Goal: Information Seeking & Learning: Learn about a topic

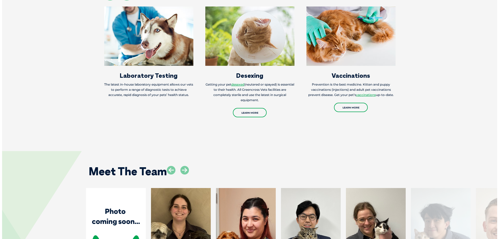
scroll to position [1033, 0]
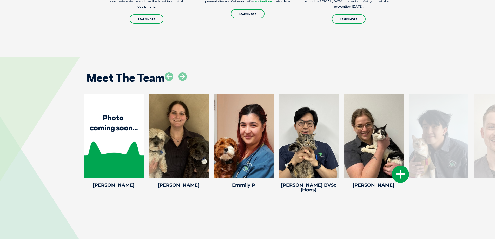
click at [399, 165] on icon at bounding box center [400, 173] width 17 height 17
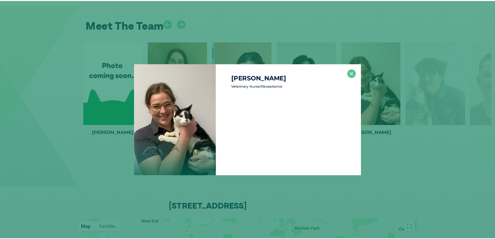
scroll to position [1087, 0]
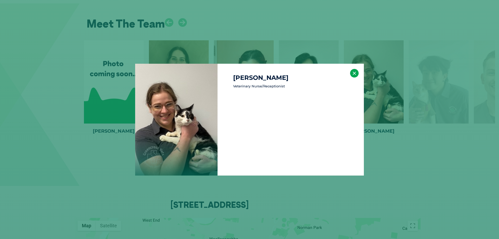
click at [355, 72] on button "×" at bounding box center [354, 73] width 9 height 9
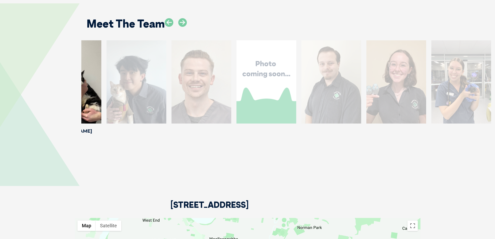
drag, startPoint x: 456, startPoint y: 133, endPoint x: 154, endPoint y: 125, distance: 302.1
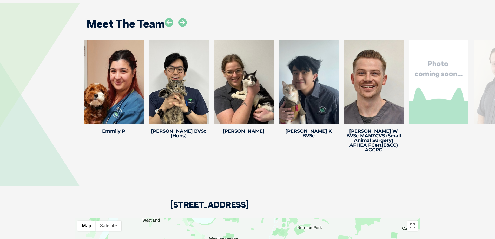
drag, startPoint x: 374, startPoint y: 129, endPoint x: 78, endPoint y: 116, distance: 296.3
click at [78, 116] on div "[PERSON_NAME] M Veterinary [PERSON_NAME] joined Greencross in [DATE]. She has c…" at bounding box center [247, 97] width 495 height 114
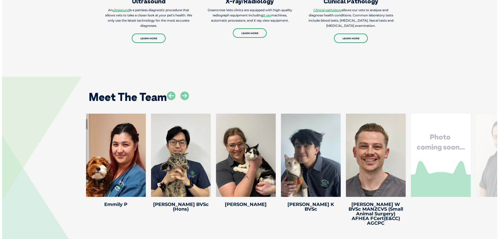
scroll to position [1011, 0]
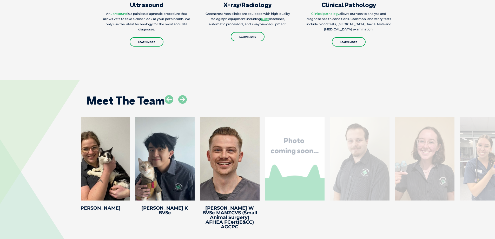
drag, startPoint x: 435, startPoint y: 191, endPoint x: 292, endPoint y: 175, distance: 143.4
click at [292, 175] on div "[PERSON_NAME] BVsc [PERSON_NAME] BVsc Veterinary Associate [PERSON_NAME] began …" at bounding box center [294, 165] width 65 height 96
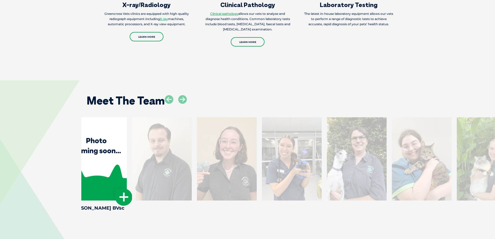
drag, startPoint x: 381, startPoint y: 181, endPoint x: 100, endPoint y: 160, distance: 281.2
click at [103, 160] on div at bounding box center [97, 158] width 60 height 83
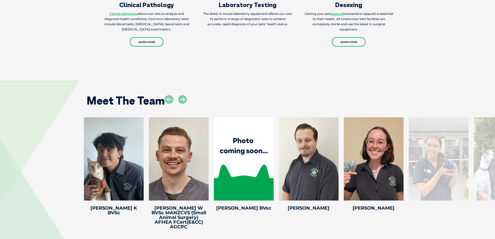
drag, startPoint x: 451, startPoint y: 171, endPoint x: 75, endPoint y: 146, distance: 376.8
click at [76, 145] on div "[PERSON_NAME] M Veterinary [PERSON_NAME] joined Greencross in [DATE]. She has c…" at bounding box center [247, 174] width 495 height 114
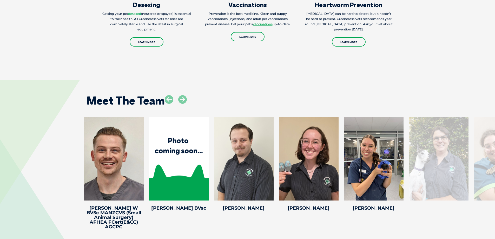
drag, startPoint x: 486, startPoint y: 131, endPoint x: 69, endPoint y: 126, distance: 417.3
click at [69, 126] on div "[PERSON_NAME] M Veterinary [PERSON_NAME] joined Greencross in [DATE]. She has c…" at bounding box center [247, 174] width 495 height 114
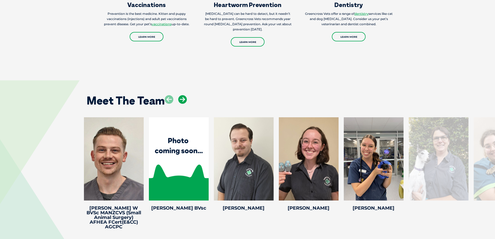
click at [180, 95] on icon at bounding box center [182, 99] width 9 height 9
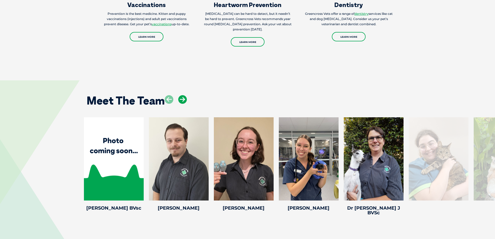
click at [180, 95] on icon at bounding box center [182, 99] width 9 height 9
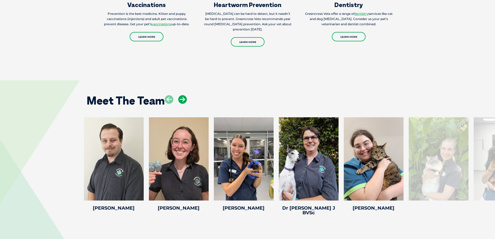
click at [180, 95] on icon at bounding box center [182, 99] width 9 height 9
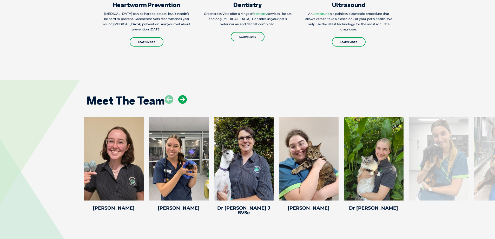
click at [180, 95] on icon at bounding box center [182, 99] width 9 height 9
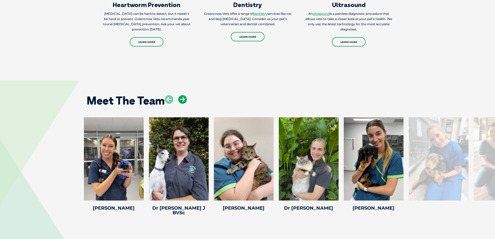
click at [179, 95] on icon at bounding box center [182, 99] width 9 height 9
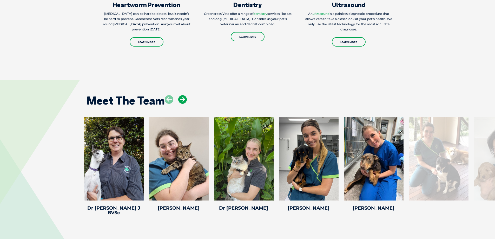
click at [179, 95] on icon at bounding box center [182, 99] width 9 height 9
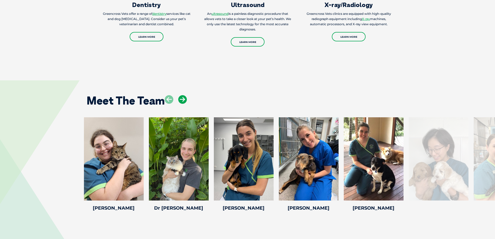
click at [179, 95] on icon at bounding box center [182, 99] width 9 height 9
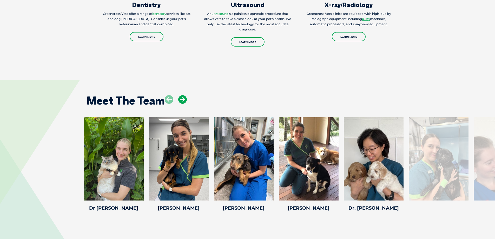
click at [179, 95] on icon at bounding box center [182, 99] width 9 height 9
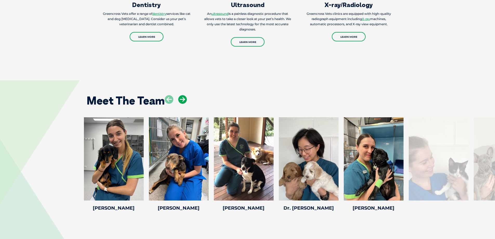
click at [179, 95] on icon at bounding box center [182, 99] width 9 height 9
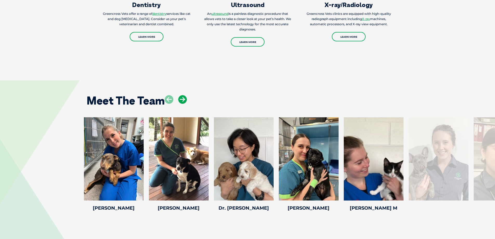
click at [179, 95] on icon at bounding box center [182, 99] width 9 height 9
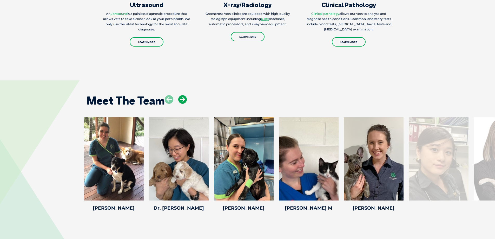
click at [179, 95] on icon at bounding box center [182, 99] width 9 height 9
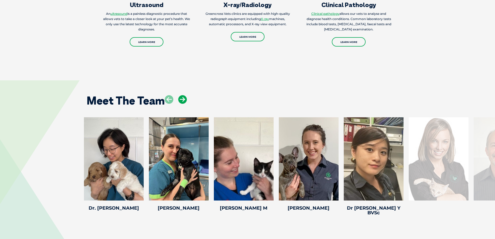
click at [179, 95] on icon at bounding box center [182, 99] width 9 height 9
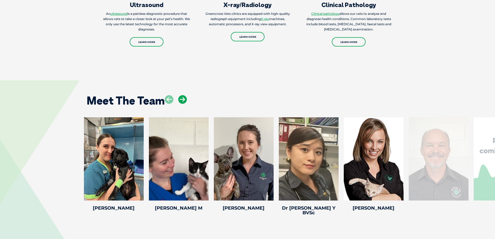
click at [179, 95] on icon at bounding box center [182, 99] width 9 height 9
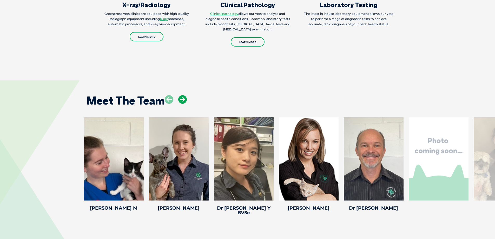
click at [179, 95] on icon at bounding box center [182, 99] width 9 height 9
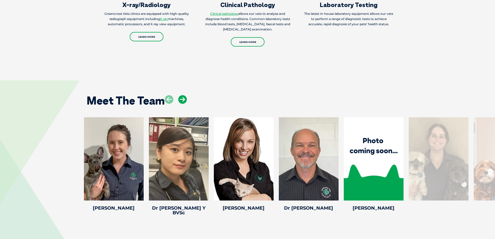
click at [179, 95] on icon at bounding box center [182, 99] width 9 height 9
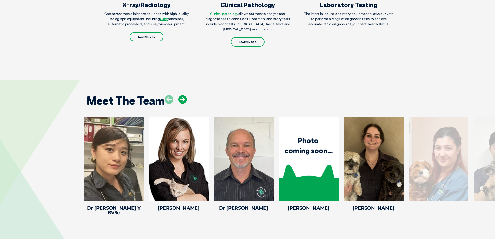
click at [179, 95] on icon at bounding box center [182, 99] width 9 height 9
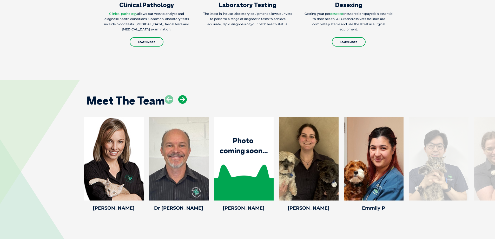
click at [179, 95] on icon at bounding box center [182, 99] width 9 height 9
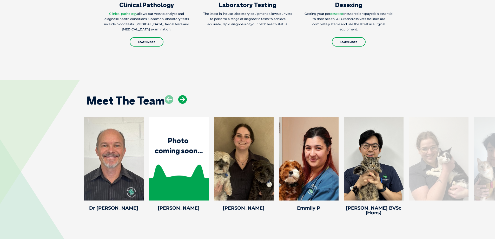
click at [179, 95] on icon at bounding box center [182, 99] width 9 height 9
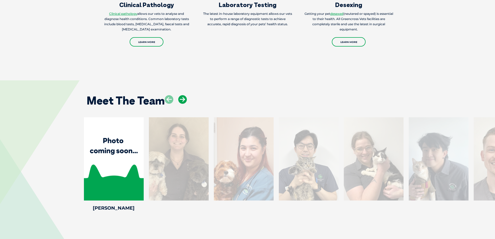
click at [180, 95] on icon at bounding box center [182, 99] width 9 height 9
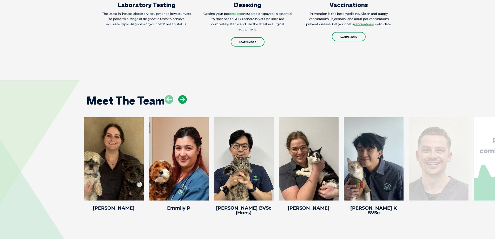
click at [182, 95] on icon at bounding box center [182, 99] width 9 height 9
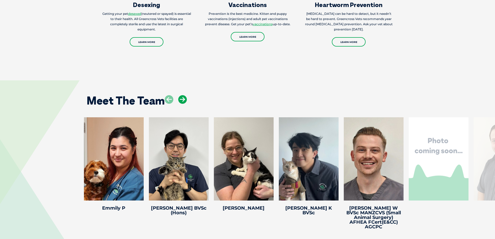
click at [183, 95] on icon at bounding box center [182, 99] width 9 height 9
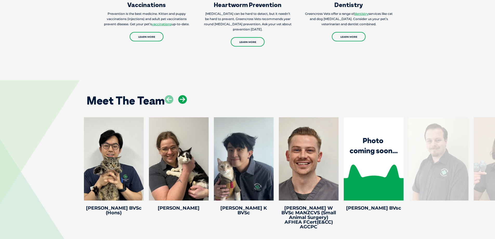
click at [183, 95] on icon at bounding box center [182, 99] width 9 height 9
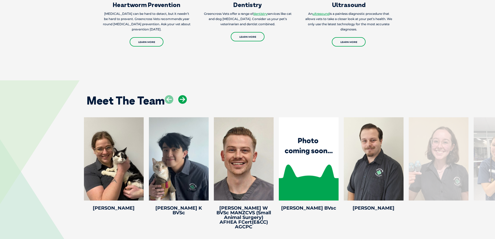
click at [183, 95] on icon at bounding box center [182, 99] width 9 height 9
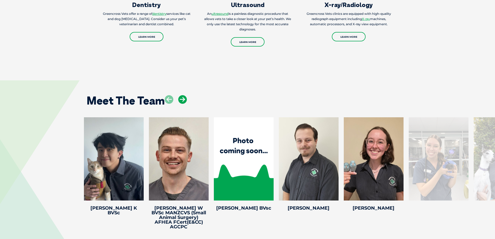
click at [183, 95] on icon at bounding box center [182, 99] width 9 height 9
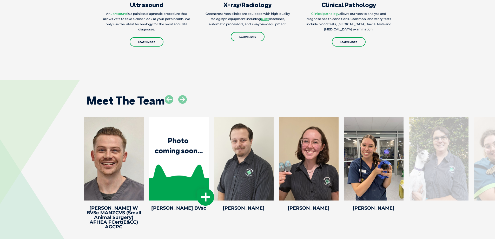
click at [205, 188] on icon at bounding box center [205, 196] width 17 height 17
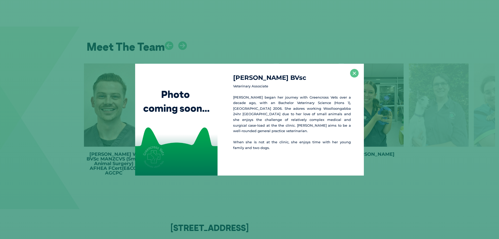
scroll to position [1065, 0]
click at [356, 73] on button "×" at bounding box center [354, 73] width 9 height 9
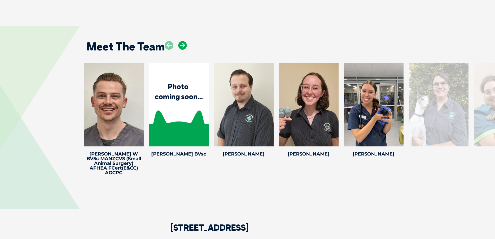
click at [183, 41] on icon at bounding box center [182, 45] width 9 height 9
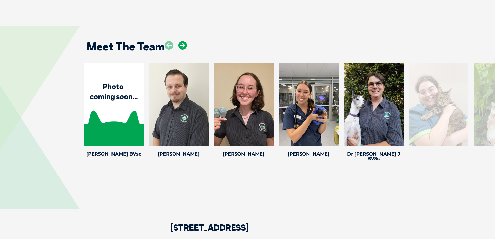
click at [183, 41] on icon at bounding box center [182, 45] width 9 height 9
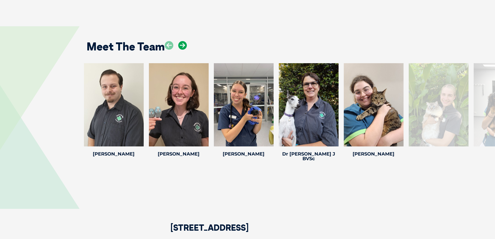
click at [183, 41] on icon at bounding box center [182, 45] width 9 height 9
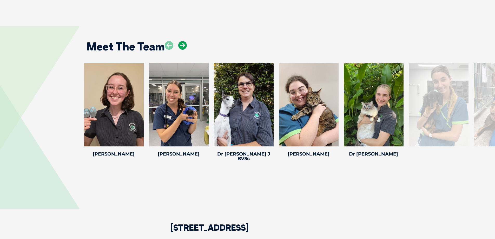
click at [183, 41] on icon at bounding box center [182, 45] width 9 height 9
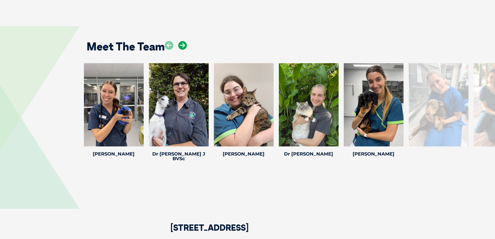
click at [183, 41] on icon at bounding box center [182, 45] width 9 height 9
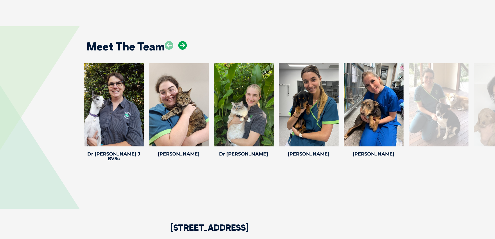
click at [183, 41] on icon at bounding box center [182, 45] width 9 height 9
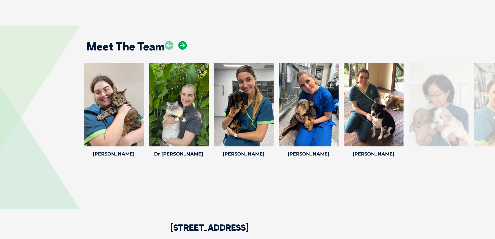
click at [182, 41] on icon at bounding box center [182, 45] width 9 height 9
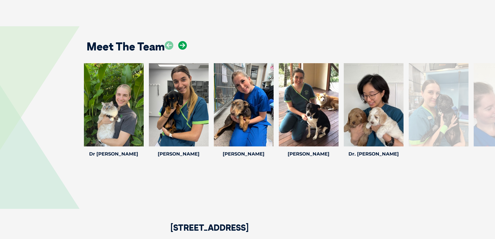
click at [182, 41] on icon at bounding box center [182, 45] width 9 height 9
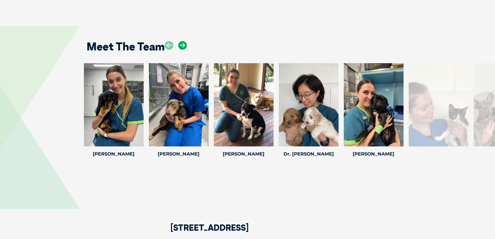
click at [182, 41] on icon at bounding box center [182, 45] width 9 height 9
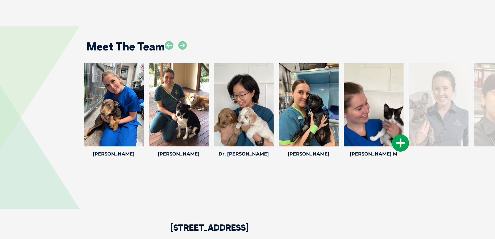
click at [395, 134] on icon at bounding box center [400, 142] width 17 height 17
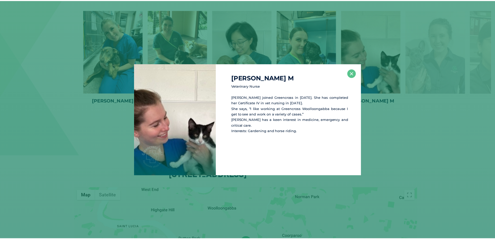
scroll to position [1119, 0]
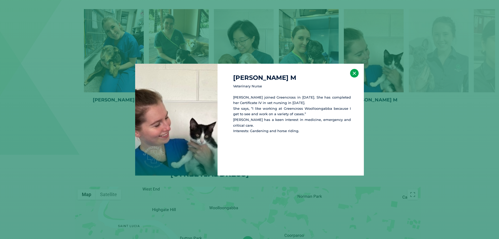
click at [353, 74] on button "×" at bounding box center [354, 73] width 9 height 9
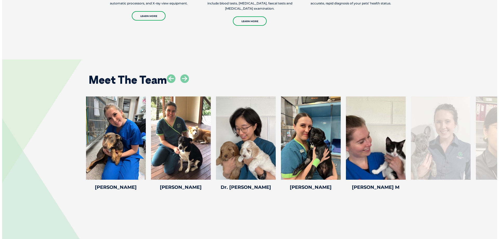
scroll to position [1015, 0]
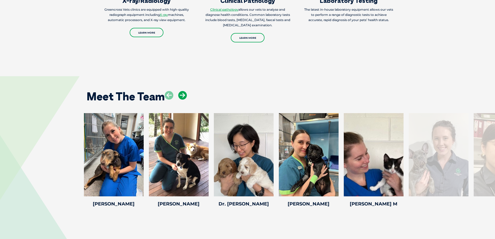
click at [184, 91] on icon at bounding box center [182, 95] width 9 height 9
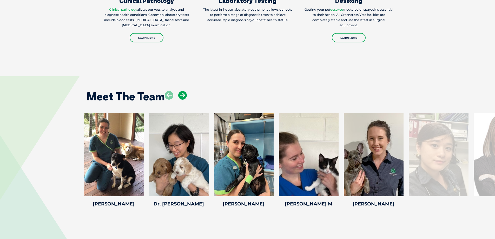
click at [184, 91] on icon at bounding box center [182, 95] width 9 height 9
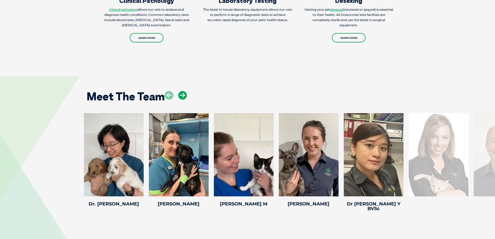
click at [184, 91] on icon at bounding box center [182, 95] width 9 height 9
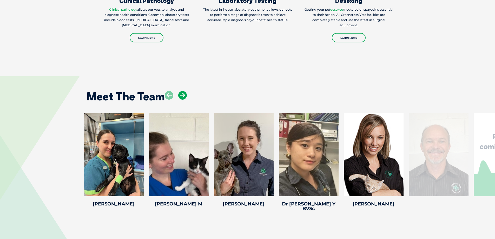
click at [184, 91] on icon at bounding box center [182, 95] width 9 height 9
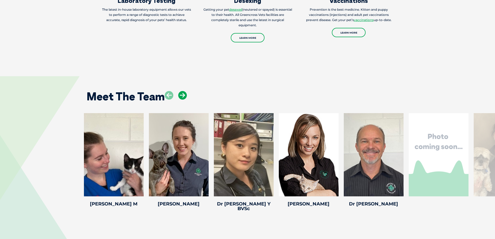
click at [184, 91] on icon at bounding box center [182, 95] width 9 height 9
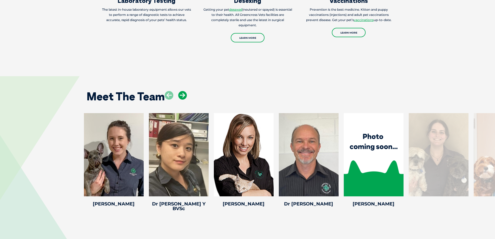
click at [184, 91] on icon at bounding box center [182, 95] width 9 height 9
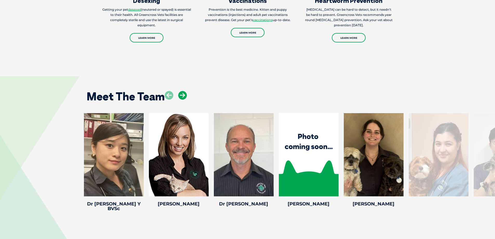
click at [184, 91] on icon at bounding box center [182, 95] width 9 height 9
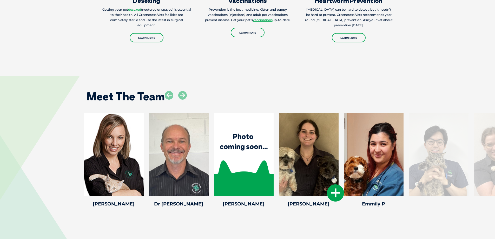
click at [332, 184] on icon at bounding box center [335, 192] width 17 height 17
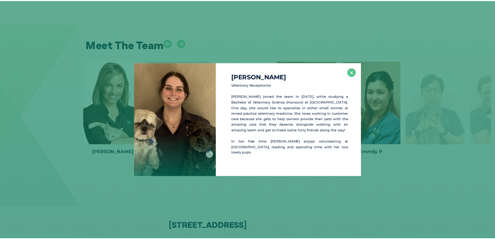
scroll to position [1069, 0]
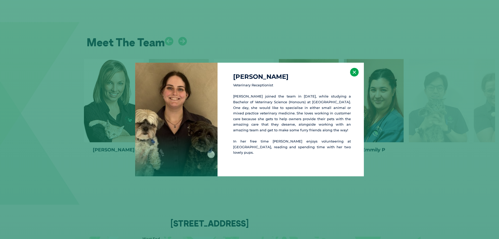
click at [355, 74] on button "×" at bounding box center [354, 72] width 9 height 9
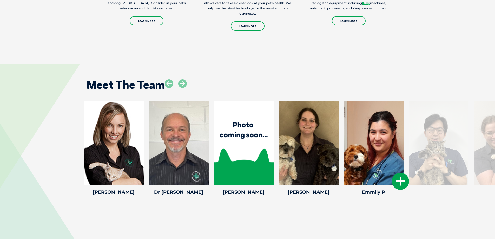
scroll to position [1017, 0]
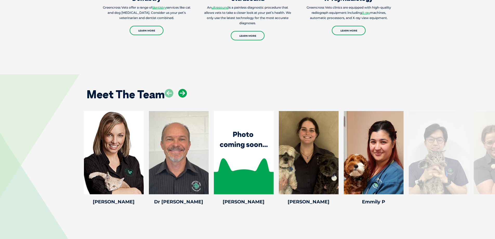
click at [180, 89] on icon at bounding box center [182, 93] width 9 height 9
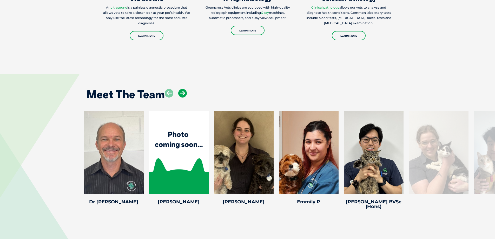
click at [180, 89] on icon at bounding box center [182, 93] width 9 height 9
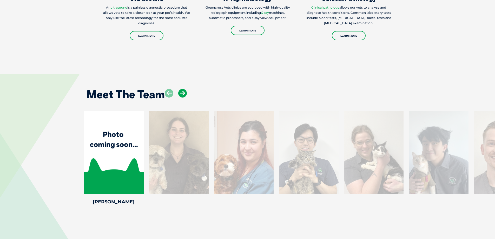
click at [184, 89] on icon at bounding box center [182, 93] width 9 height 9
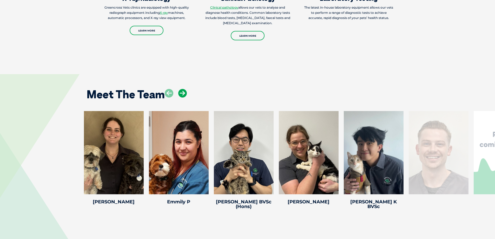
click at [184, 89] on icon at bounding box center [182, 93] width 9 height 9
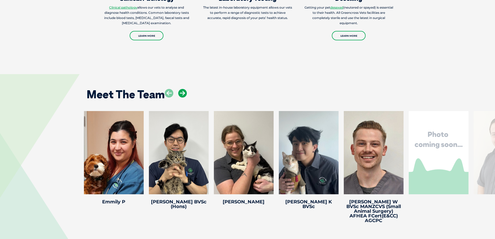
click at [184, 89] on icon at bounding box center [182, 93] width 9 height 9
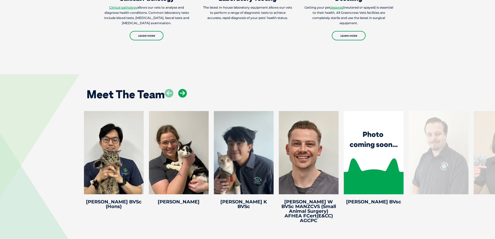
click at [184, 89] on icon at bounding box center [182, 93] width 9 height 9
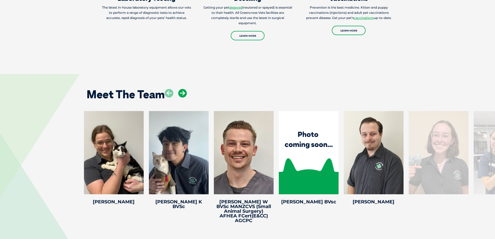
click at [184, 89] on icon at bounding box center [182, 93] width 9 height 9
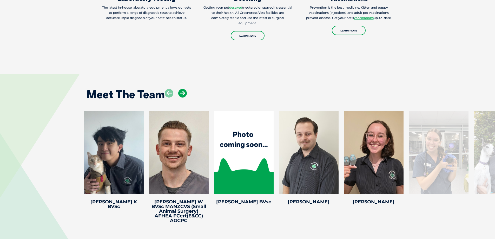
click at [184, 89] on icon at bounding box center [182, 93] width 9 height 9
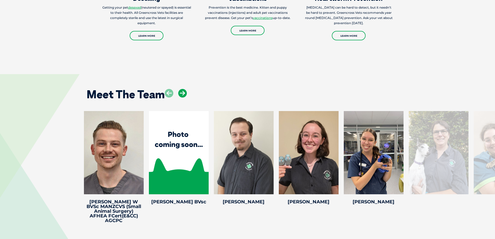
click at [184, 89] on icon at bounding box center [182, 93] width 9 height 9
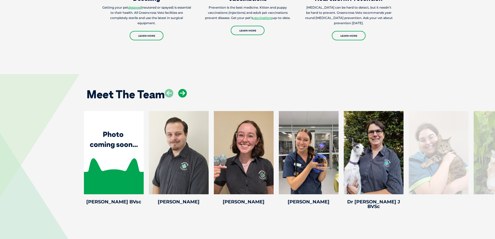
click at [184, 89] on icon at bounding box center [182, 93] width 9 height 9
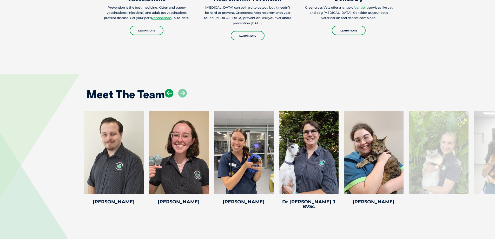
click at [172, 89] on icon at bounding box center [169, 93] width 9 height 9
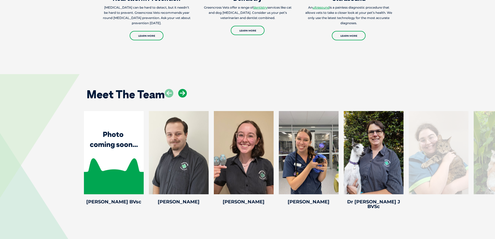
click at [182, 89] on icon at bounding box center [182, 93] width 9 height 9
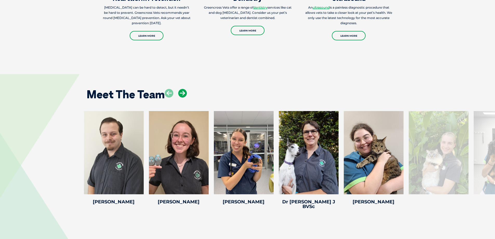
click at [182, 89] on icon at bounding box center [182, 93] width 9 height 9
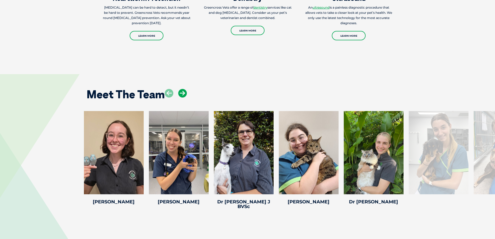
click at [182, 89] on icon at bounding box center [182, 93] width 9 height 9
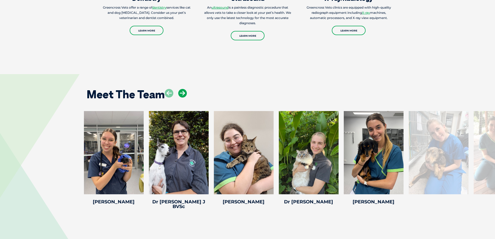
click at [182, 89] on icon at bounding box center [182, 93] width 9 height 9
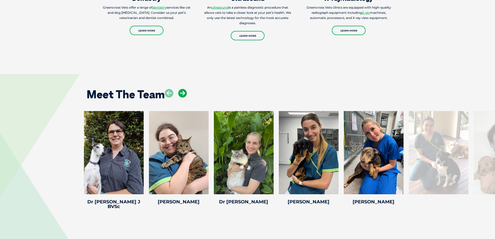
click at [182, 89] on icon at bounding box center [182, 93] width 9 height 9
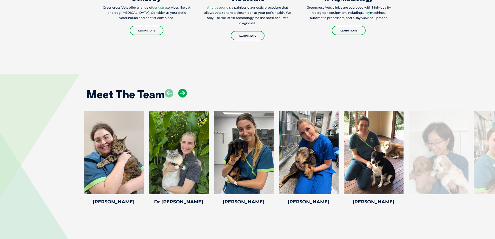
click at [182, 89] on icon at bounding box center [182, 93] width 9 height 9
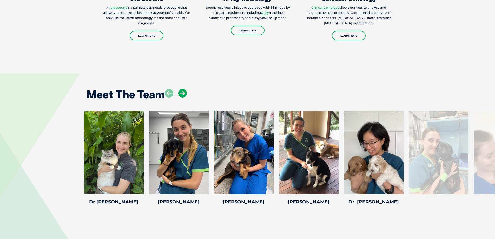
click at [182, 89] on icon at bounding box center [182, 93] width 9 height 9
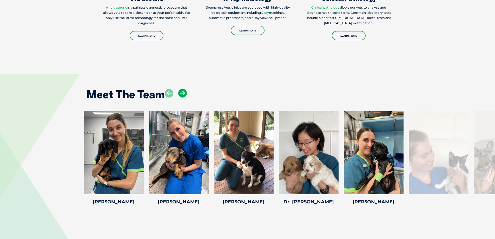
click at [182, 89] on icon at bounding box center [182, 93] width 9 height 9
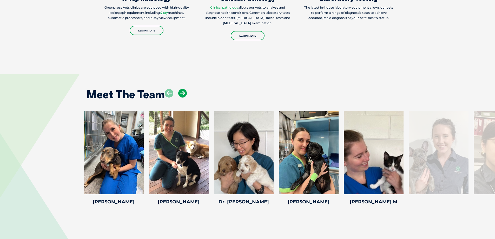
click at [182, 89] on icon at bounding box center [182, 93] width 9 height 9
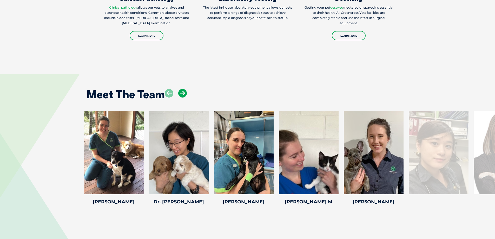
click at [182, 89] on icon at bounding box center [182, 93] width 9 height 9
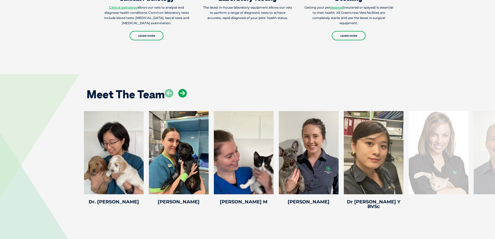
click at [182, 89] on icon at bounding box center [182, 93] width 9 height 9
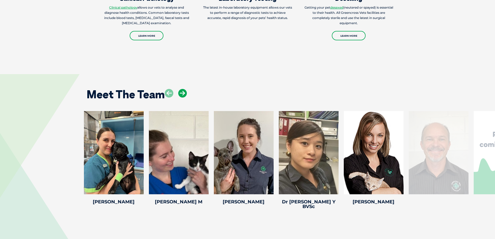
click at [182, 89] on icon at bounding box center [182, 93] width 9 height 9
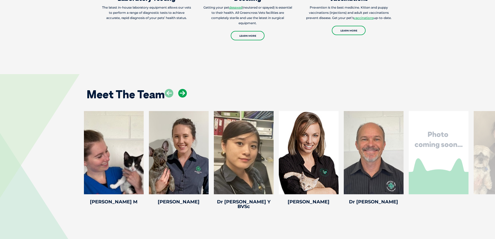
click at [182, 89] on icon at bounding box center [182, 93] width 9 height 9
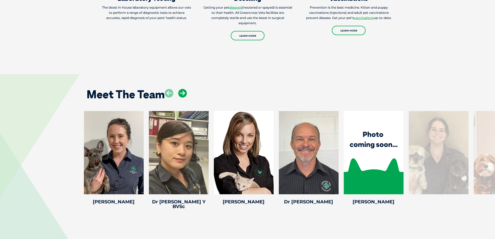
click at [182, 89] on icon at bounding box center [182, 93] width 9 height 9
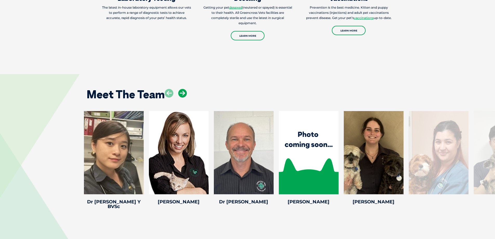
click at [182, 89] on icon at bounding box center [182, 93] width 9 height 9
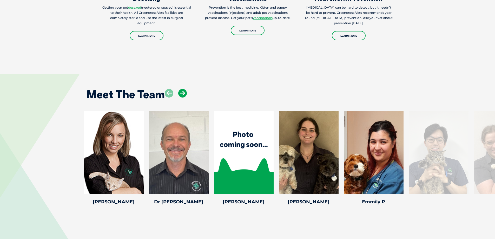
click at [182, 89] on icon at bounding box center [182, 93] width 9 height 9
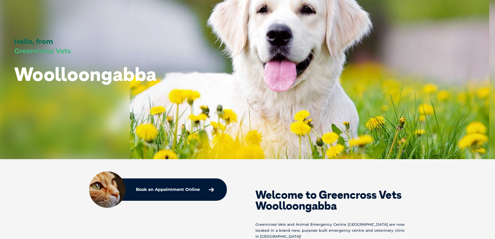
scroll to position [0, 0]
